Goal: Book appointment/travel/reservation

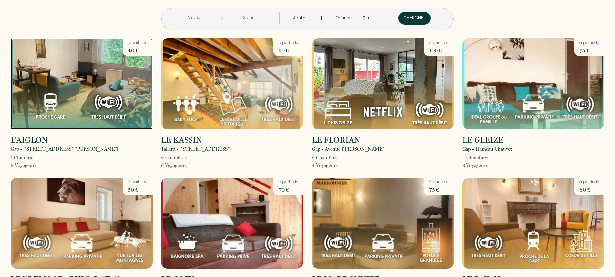
click at [66, 85] on img at bounding box center [82, 83] width 142 height 91
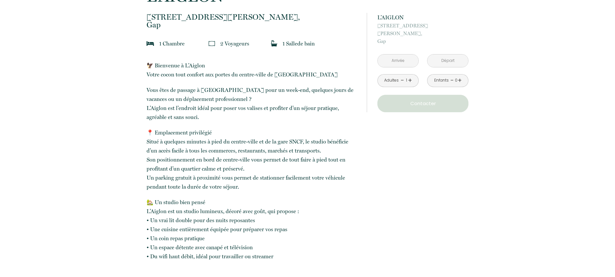
scroll to position [97, 0]
